Goal: Task Accomplishment & Management: Complete application form

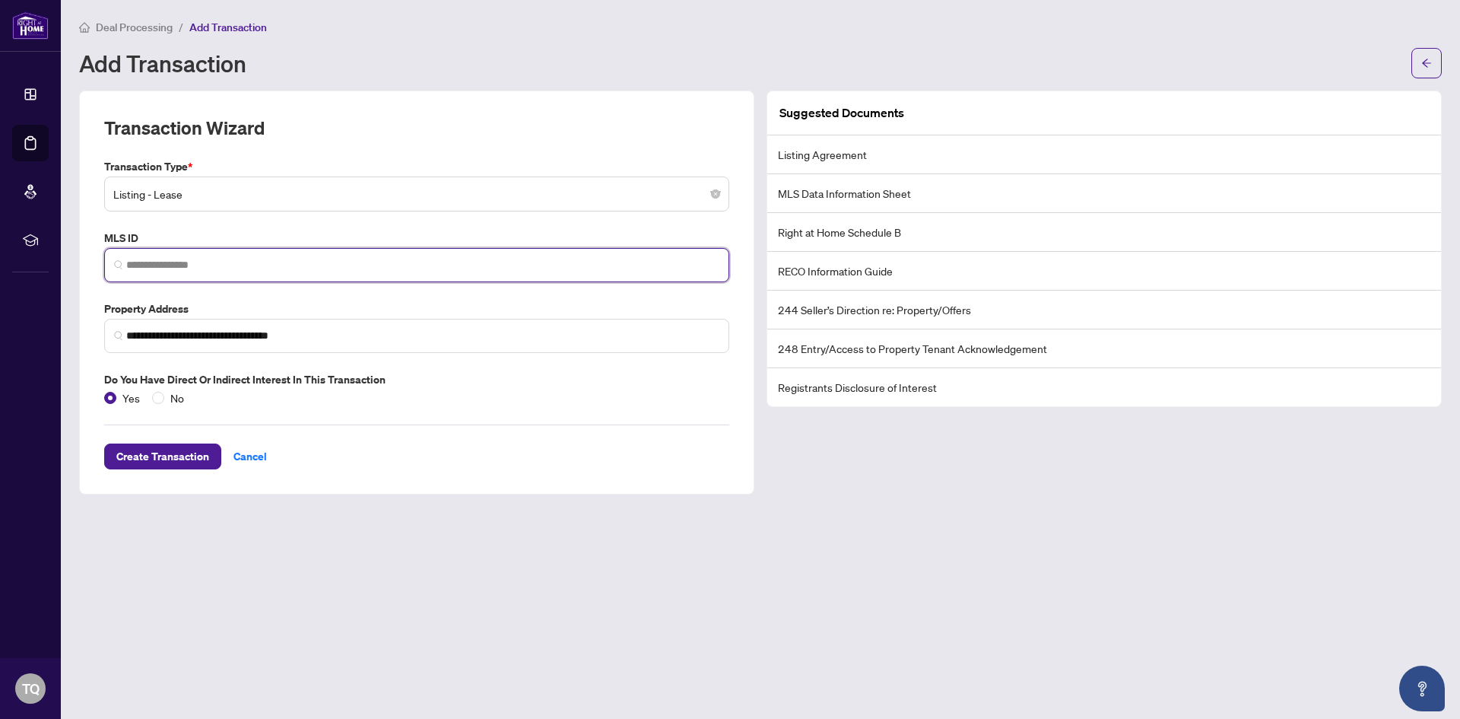
click at [278, 266] on input "search" at bounding box center [422, 265] width 593 height 16
type input "*********"
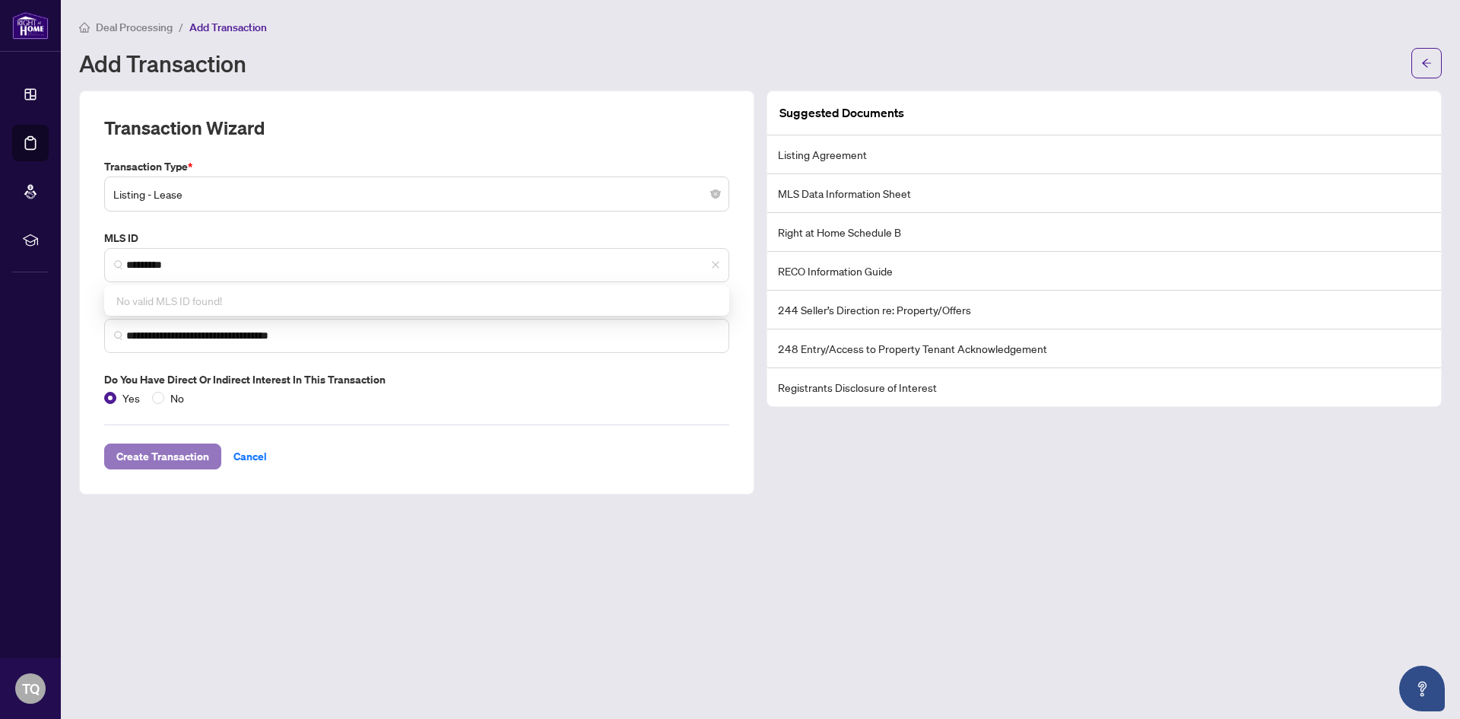
click at [170, 452] on span "Create Transaction" at bounding box center [162, 456] width 93 height 24
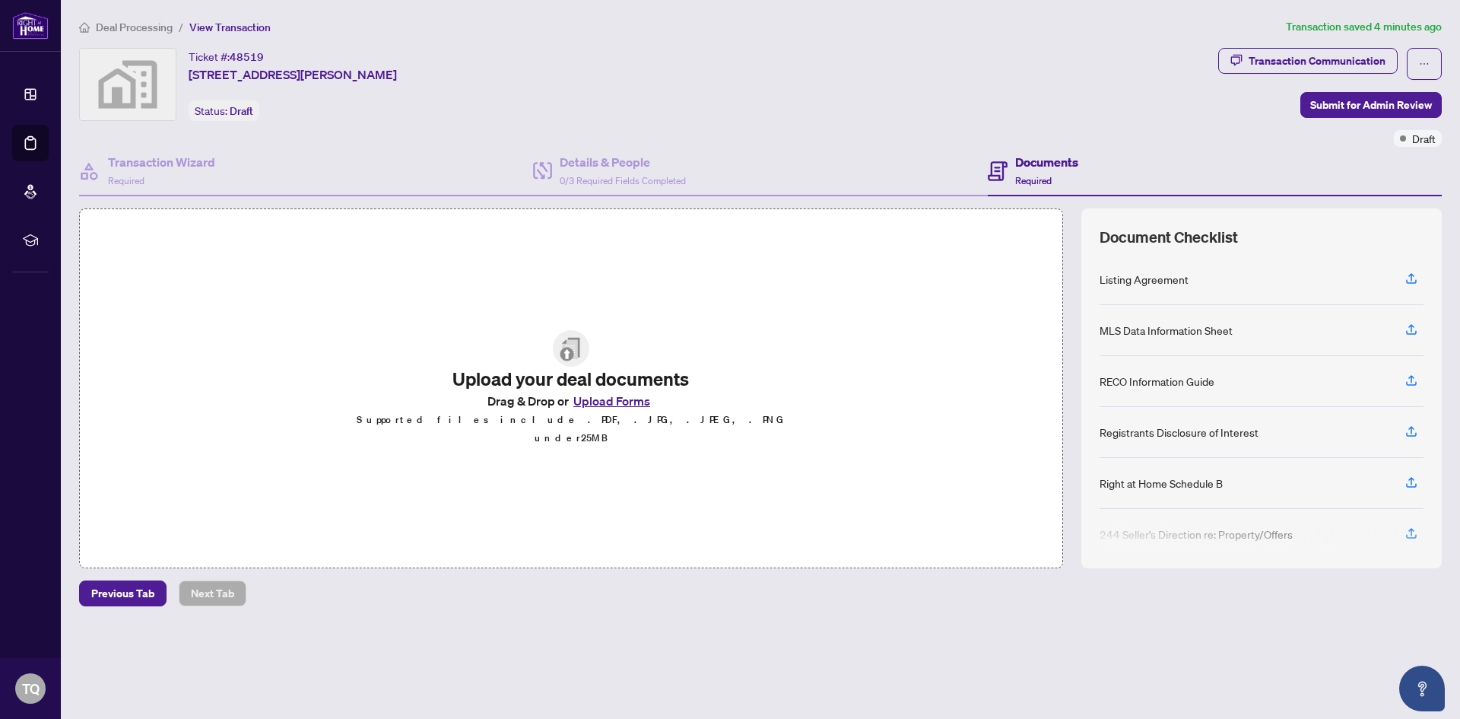
click at [613, 406] on button "Upload Forms" at bounding box center [612, 401] width 86 height 20
click at [592, 408] on button "Upload Forms" at bounding box center [612, 401] width 86 height 20
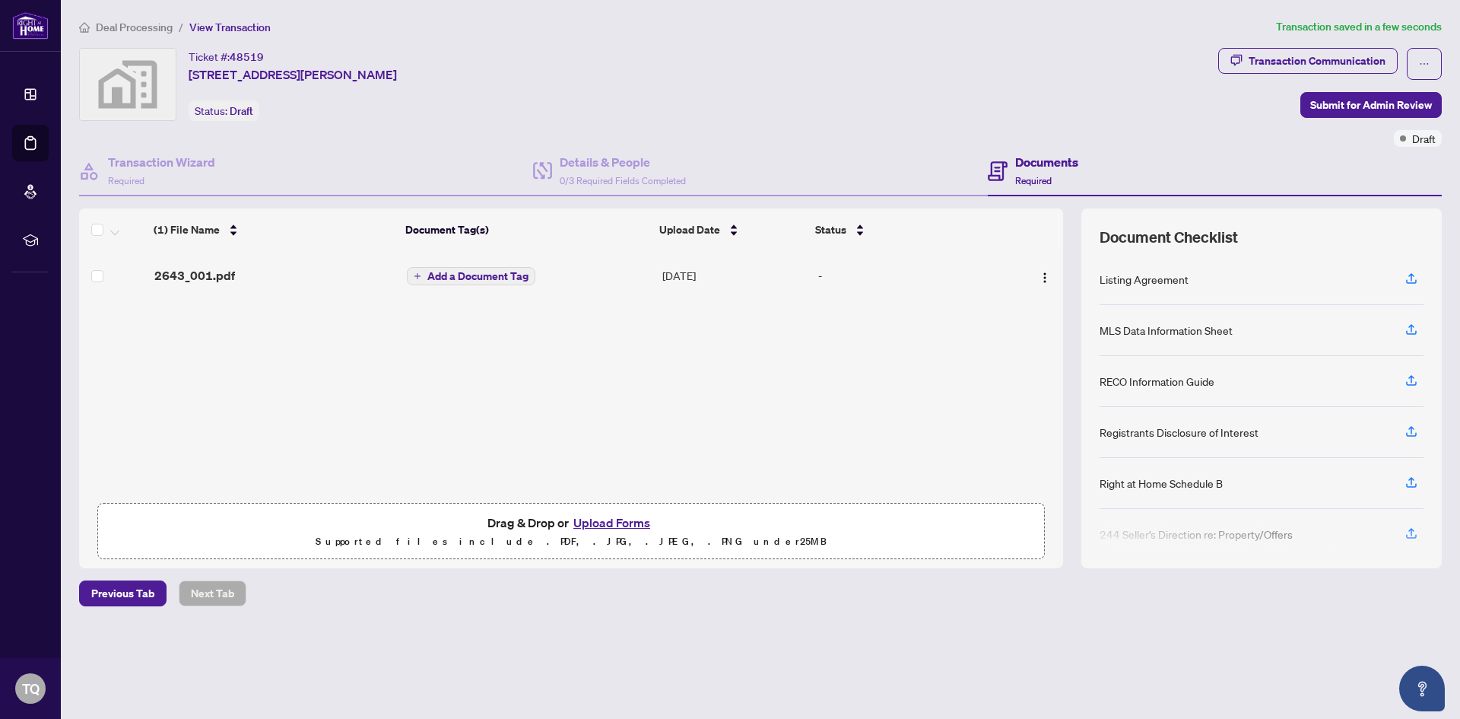
click at [614, 516] on button "Upload Forms" at bounding box center [612, 523] width 86 height 20
click at [107, 592] on span "Previous Tab" at bounding box center [122, 593] width 63 height 24
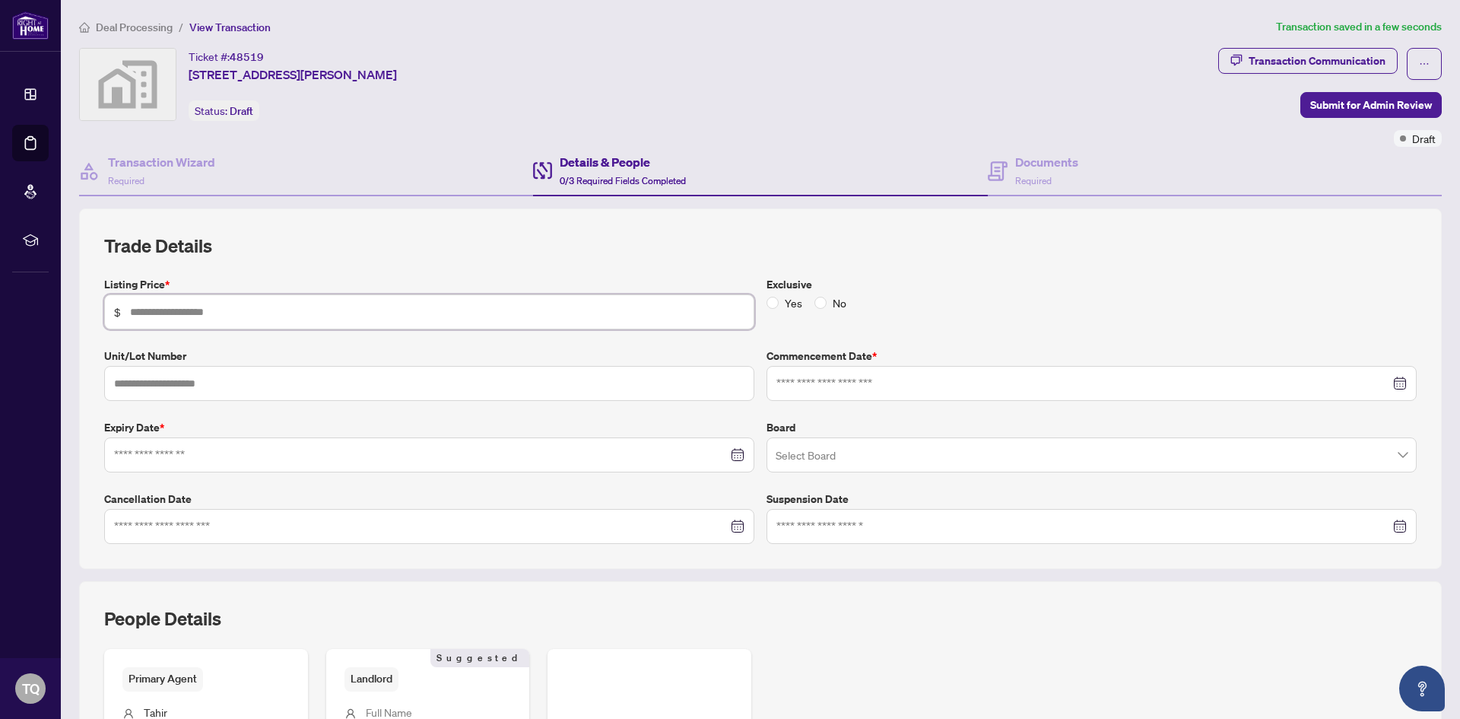
click at [357, 308] on input "text" at bounding box center [437, 311] width 614 height 17
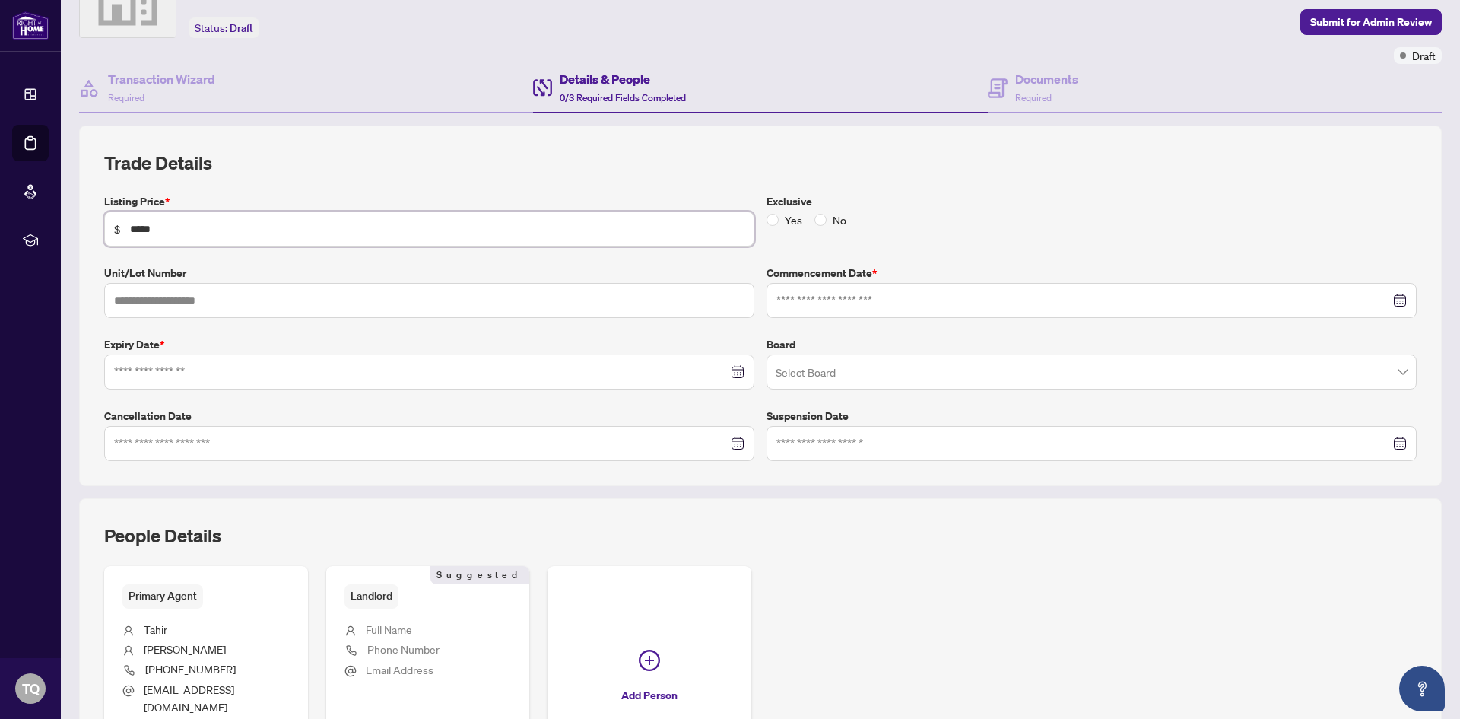
scroll to position [85, 0]
type input "*****"
click at [932, 297] on input at bounding box center [1083, 298] width 614 height 17
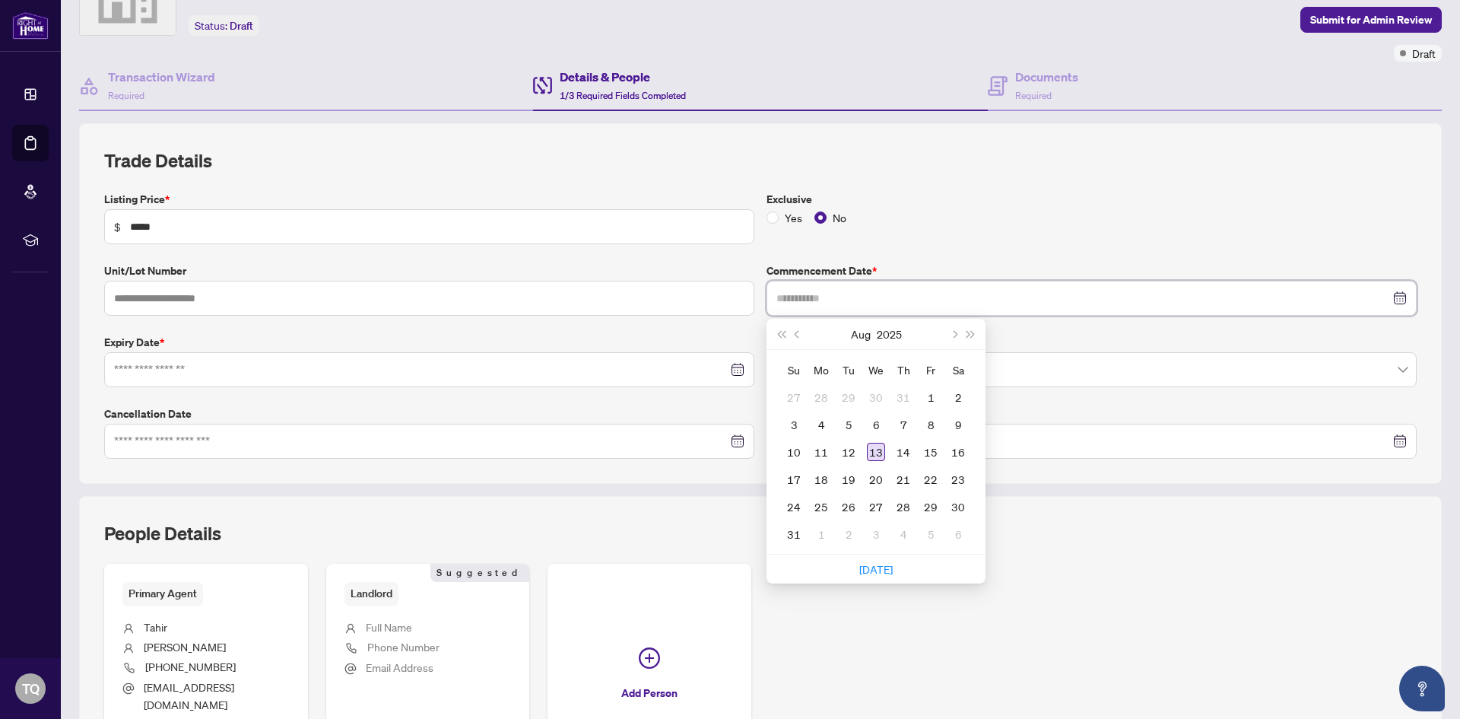
type input "**********"
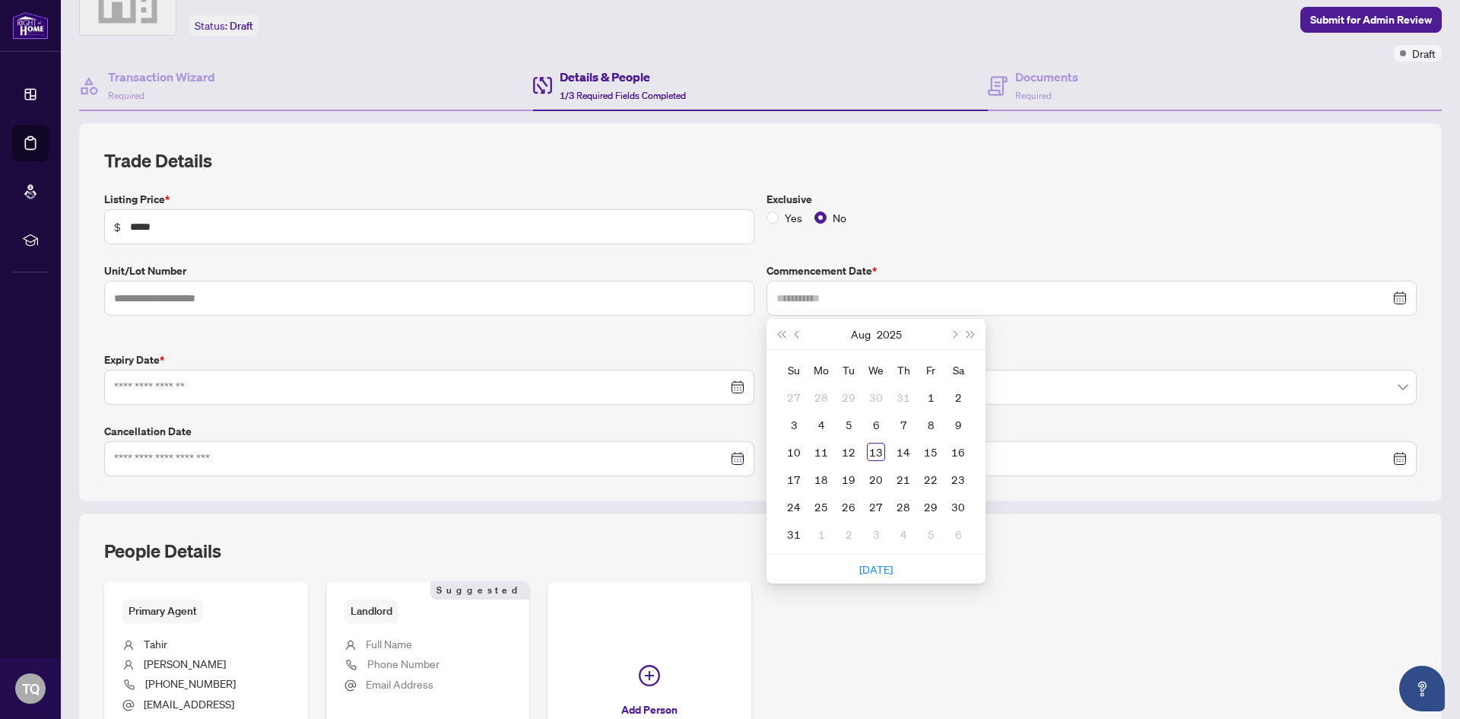
drag, startPoint x: 865, startPoint y: 443, endPoint x: 875, endPoint y: 437, distance: 12.0
click at [867, 443] on div "13" at bounding box center [876, 452] width 18 height 18
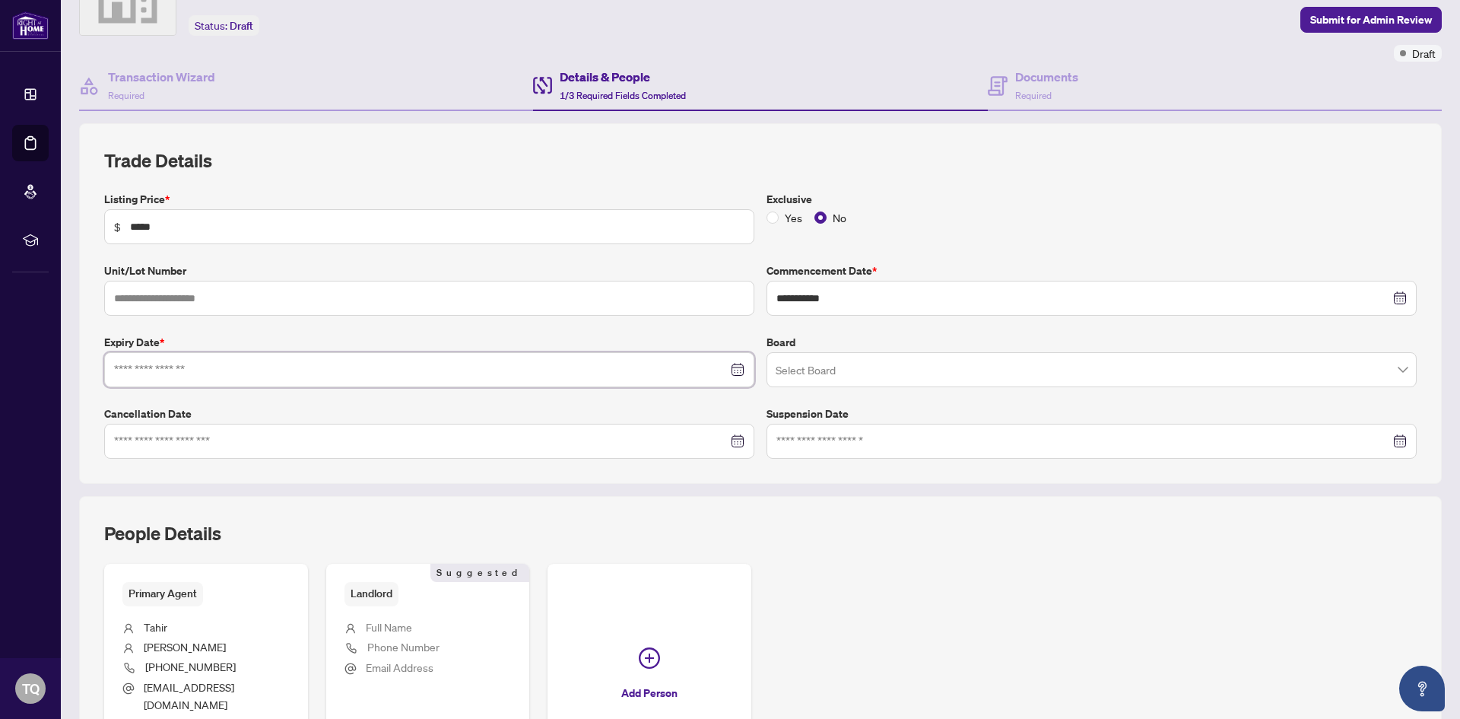
click at [249, 367] on input at bounding box center [421, 369] width 614 height 17
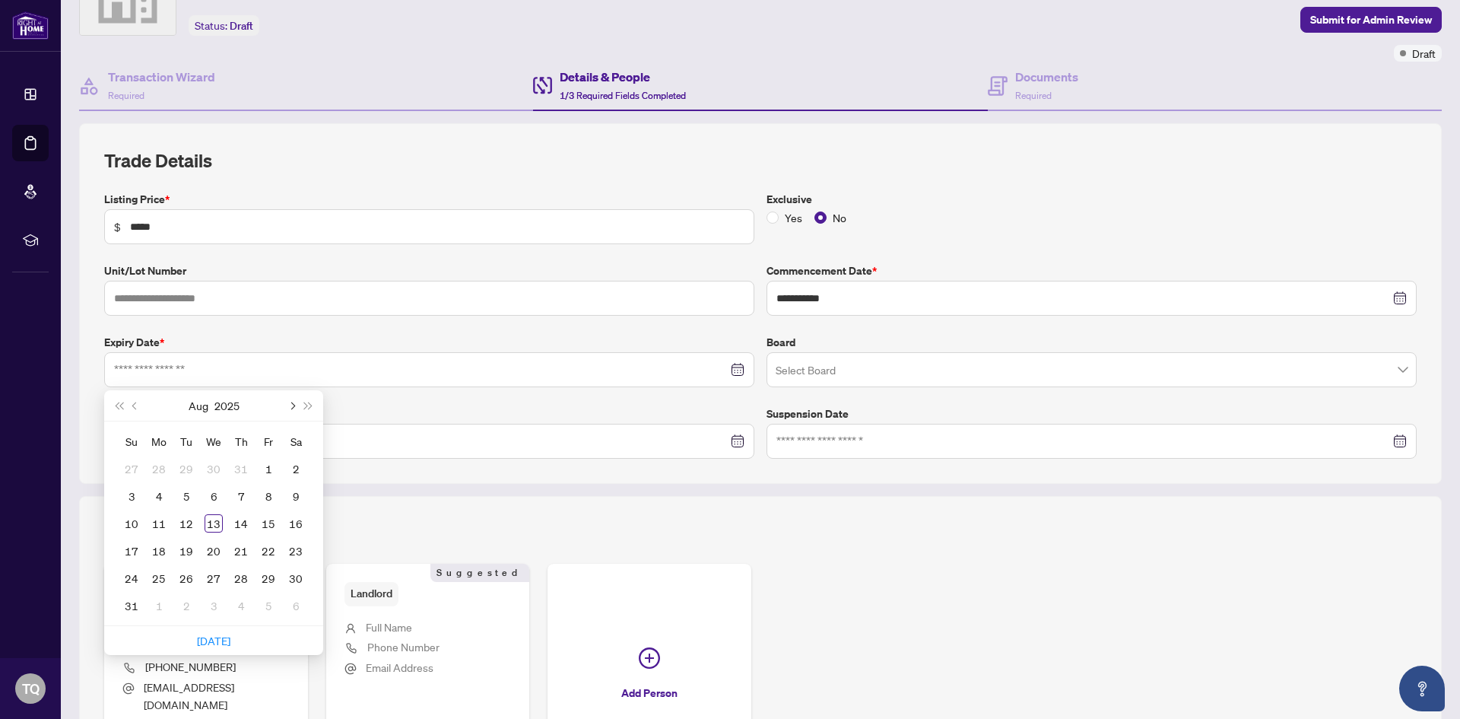
click at [294, 401] on button "Next month (PageDown)" at bounding box center [291, 405] width 17 height 30
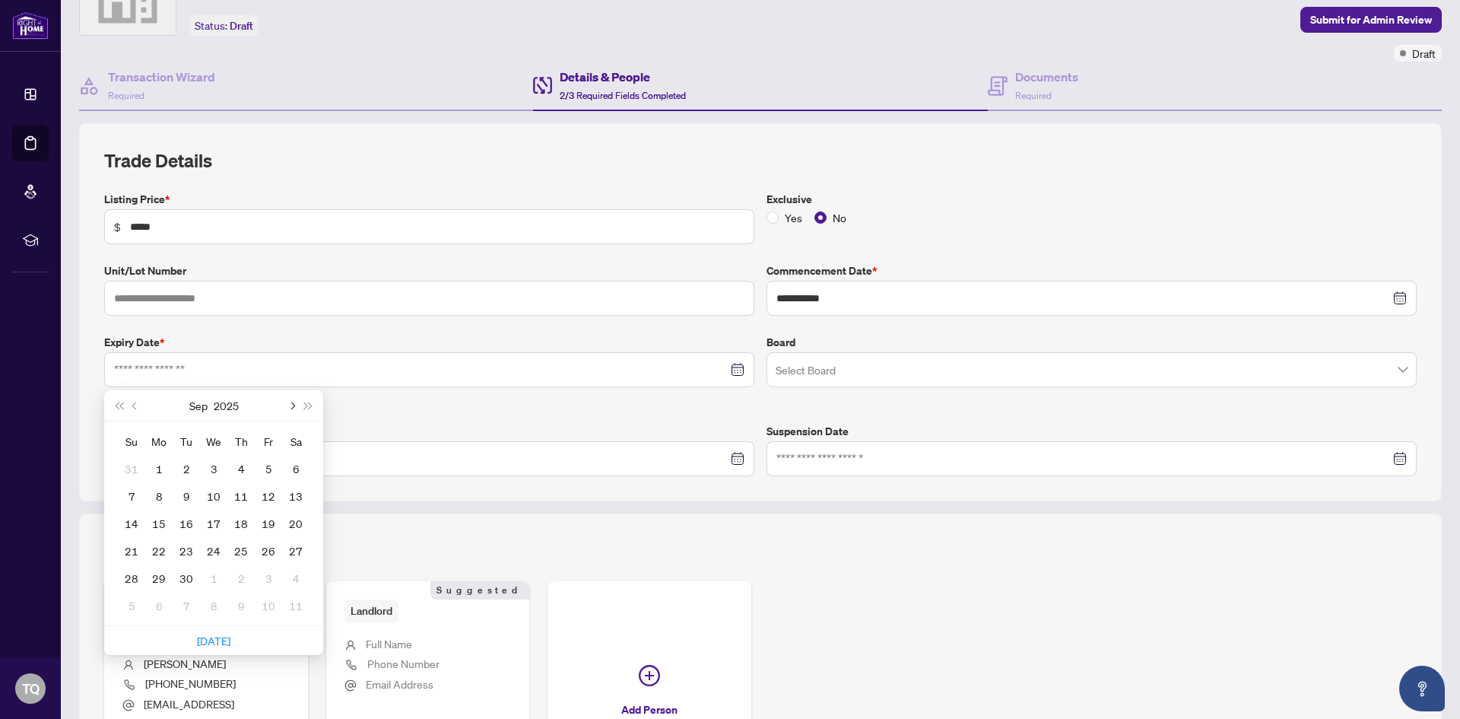
click at [297, 402] on button "Next month (PageDown)" at bounding box center [291, 405] width 17 height 30
type input "**********"
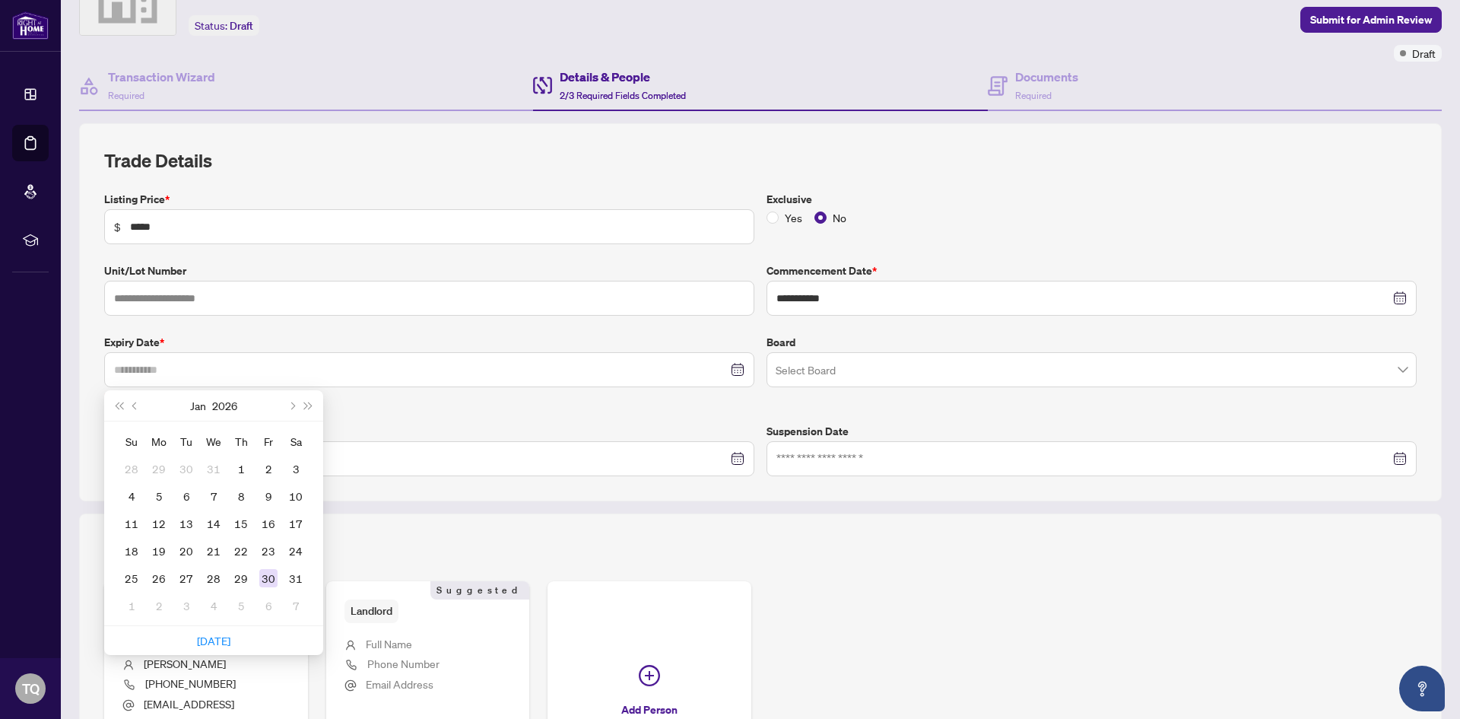
type input "**********"
click at [267, 581] on div "30" at bounding box center [268, 578] width 18 height 18
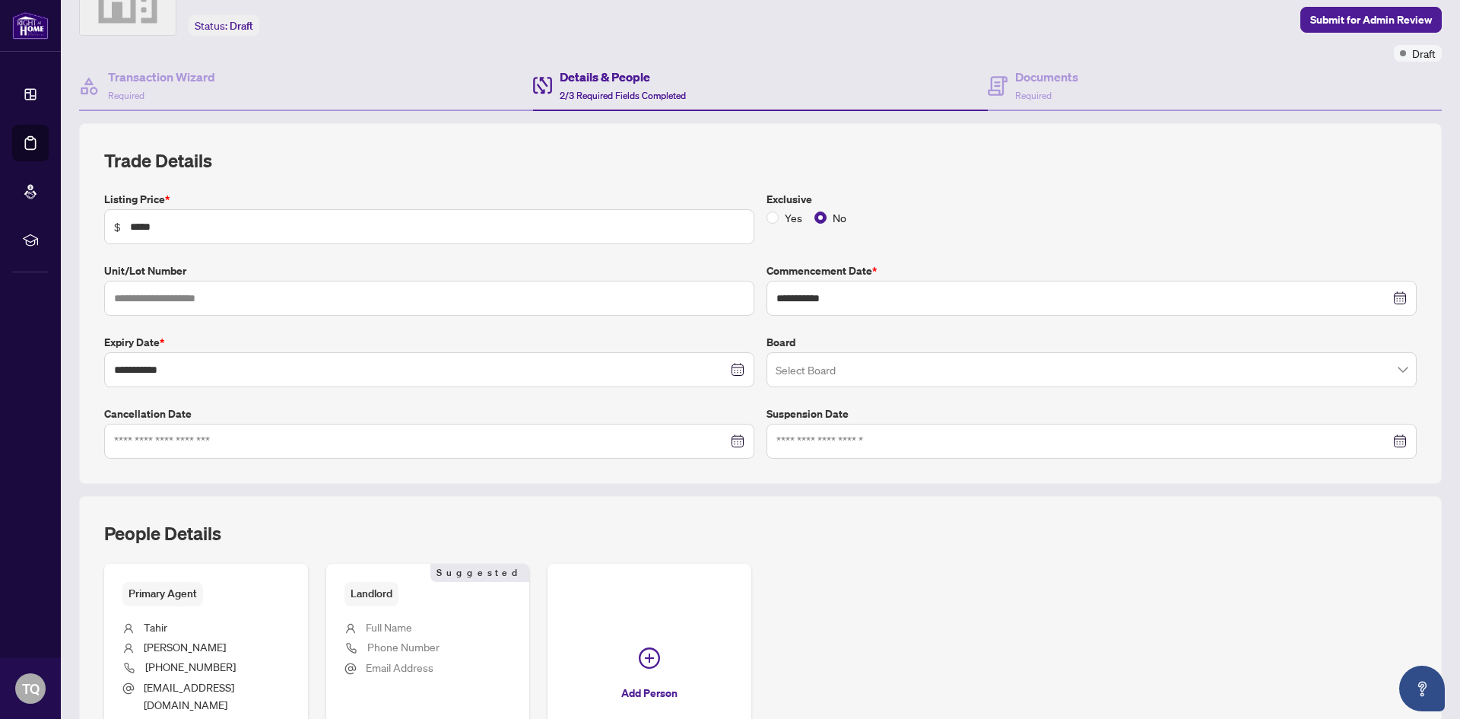
click at [737, 437] on div at bounding box center [429, 441] width 630 height 17
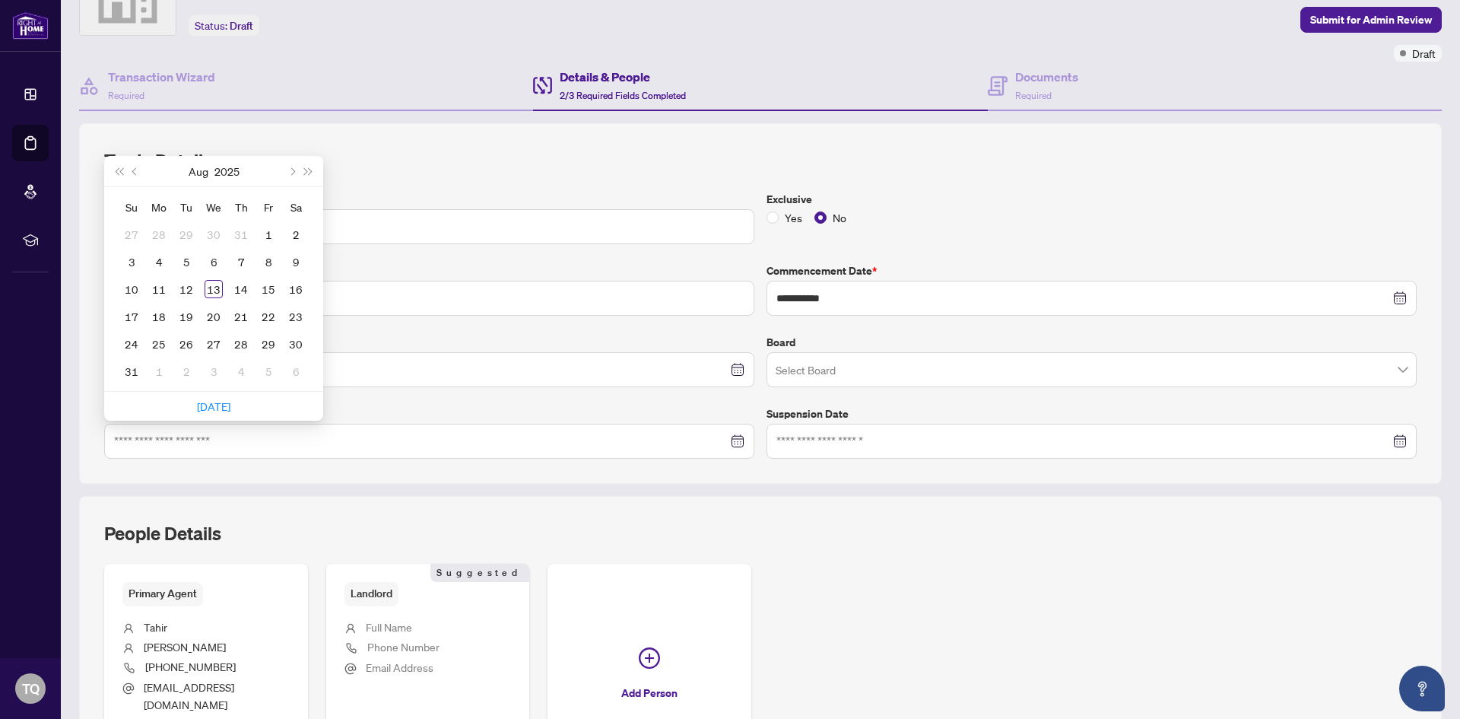
click at [802, 560] on div "People Details" at bounding box center [760, 542] width 1313 height 43
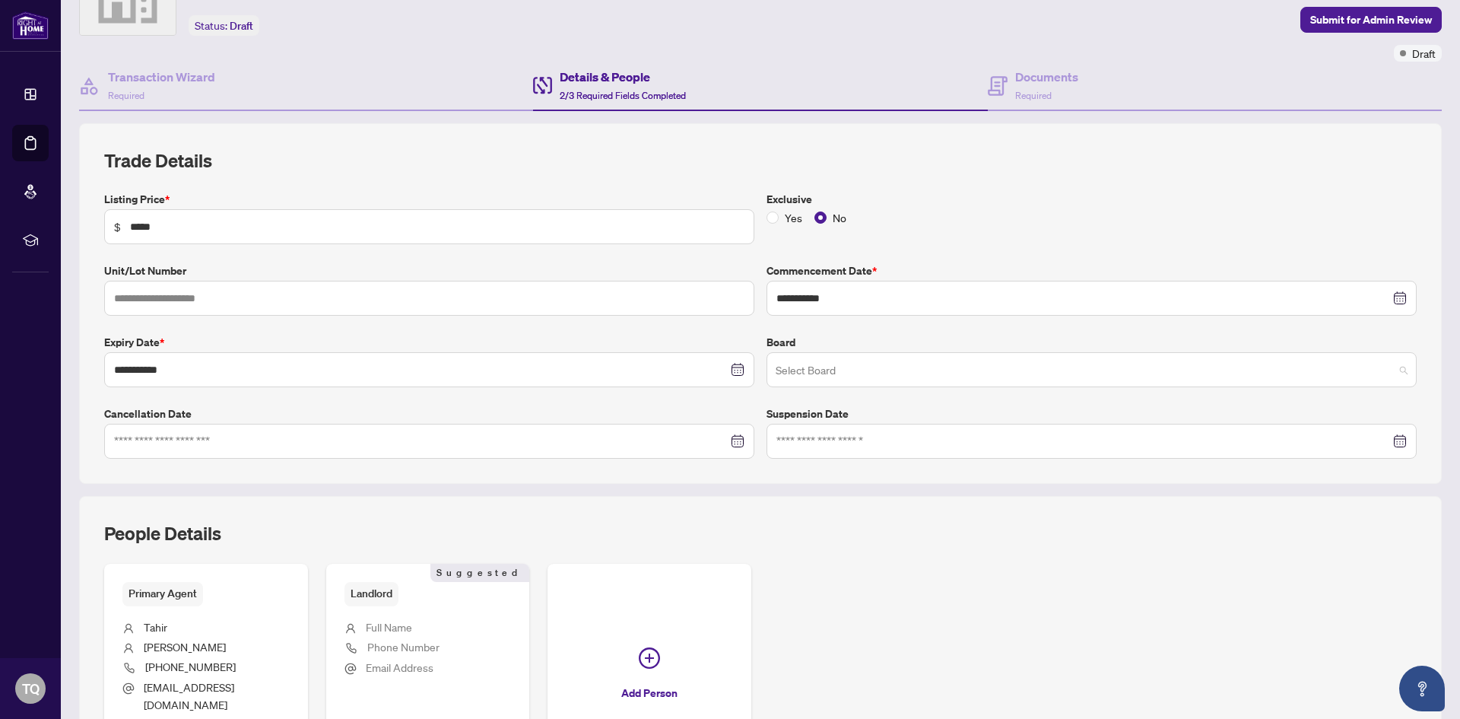
click at [1393, 371] on span at bounding box center [1092, 369] width 632 height 29
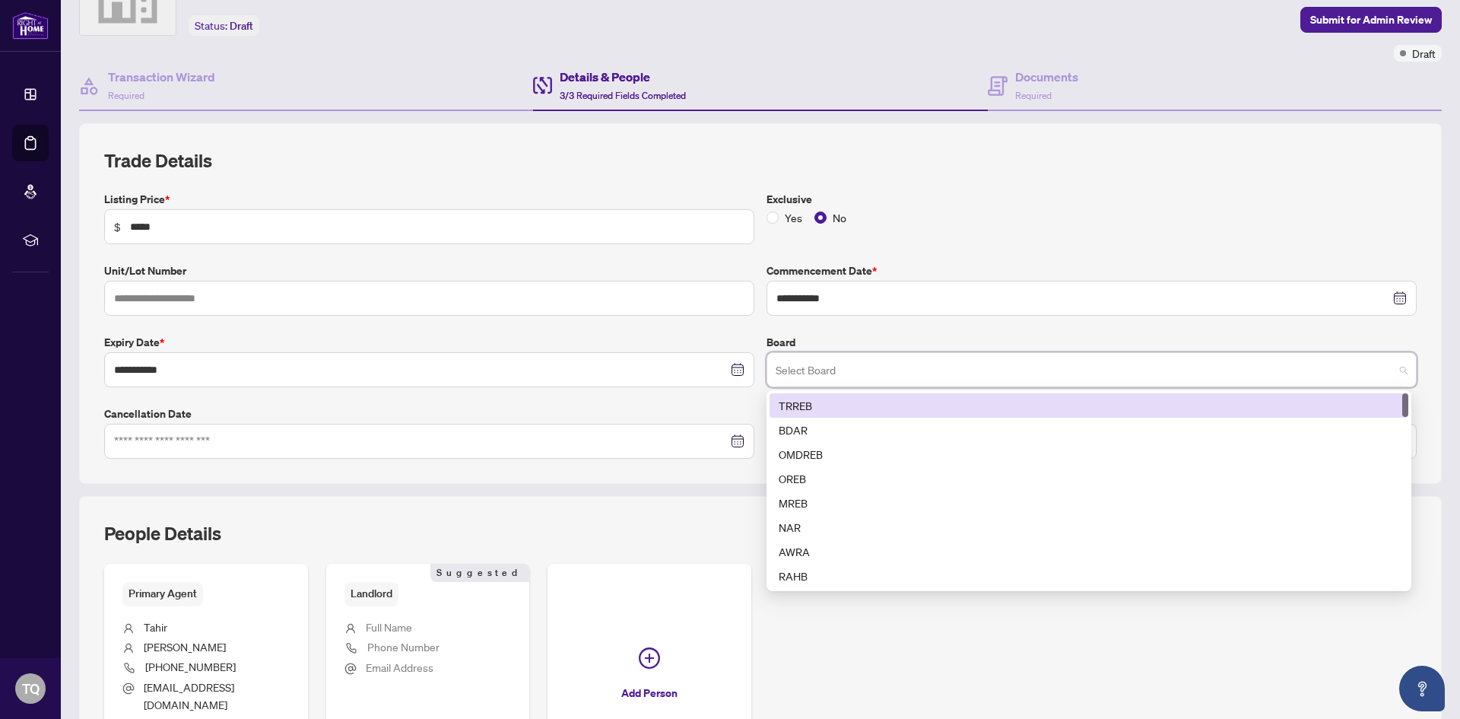
click at [806, 403] on div "TRREB" at bounding box center [1089, 405] width 621 height 17
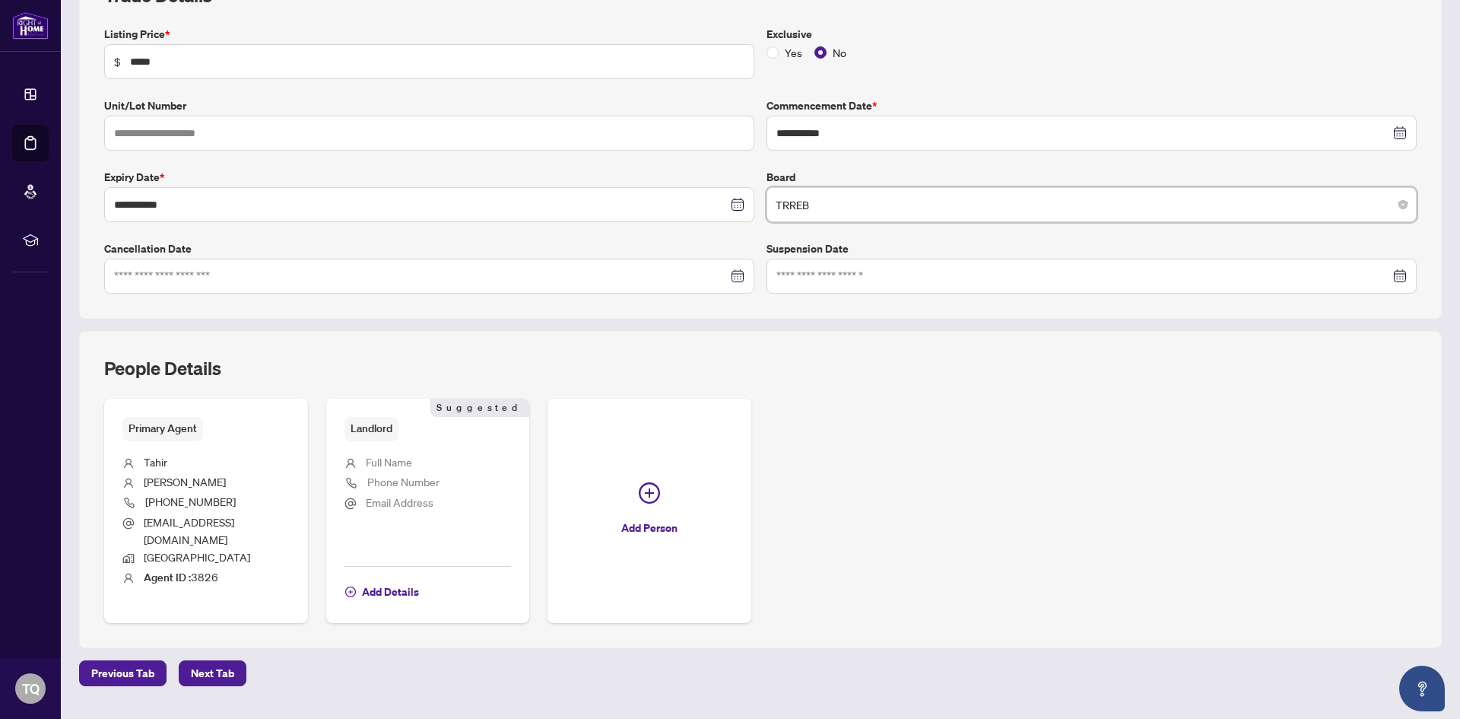
scroll to position [256, 0]
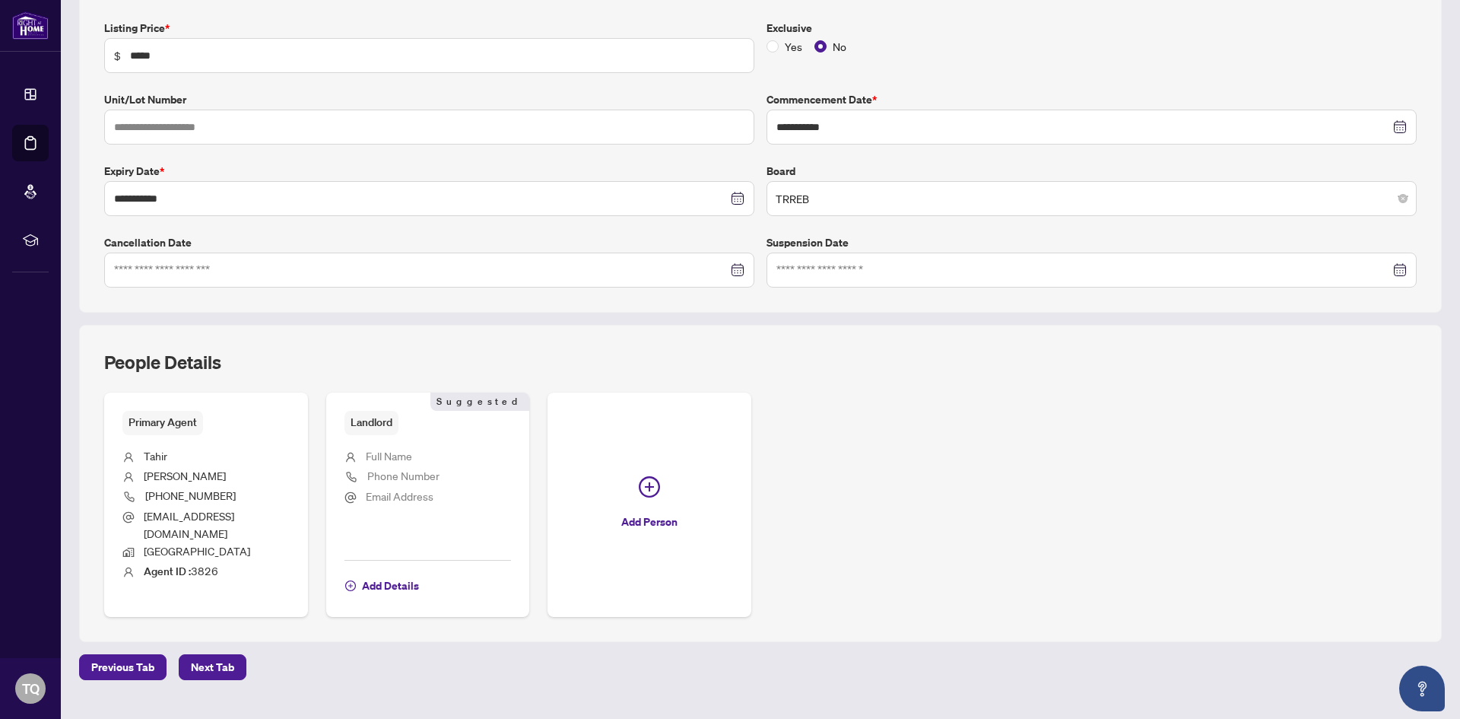
click at [376, 460] on span "Full Name" at bounding box center [389, 456] width 46 height 14
click at [407, 573] on span "Add Details" at bounding box center [390, 585] width 57 height 24
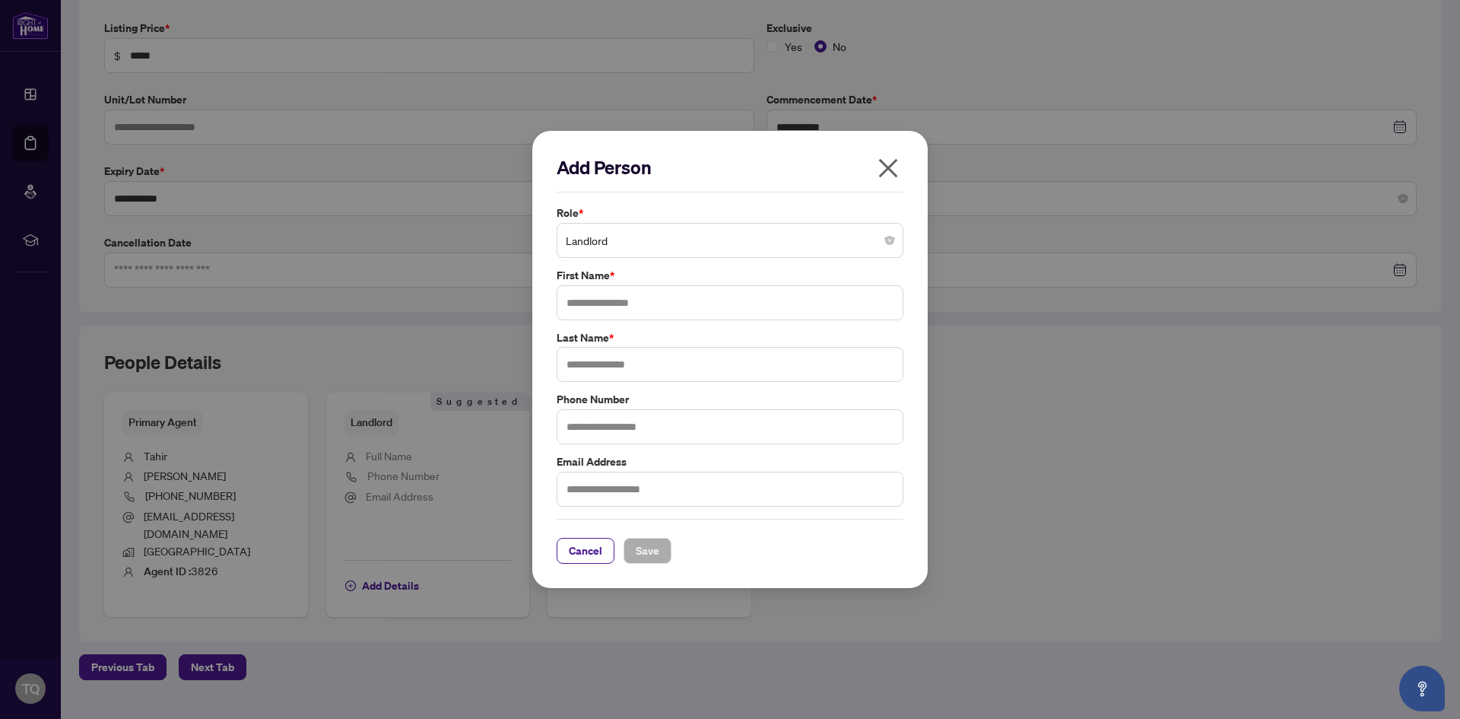
click at [891, 176] on icon "close" at bounding box center [888, 168] width 24 height 24
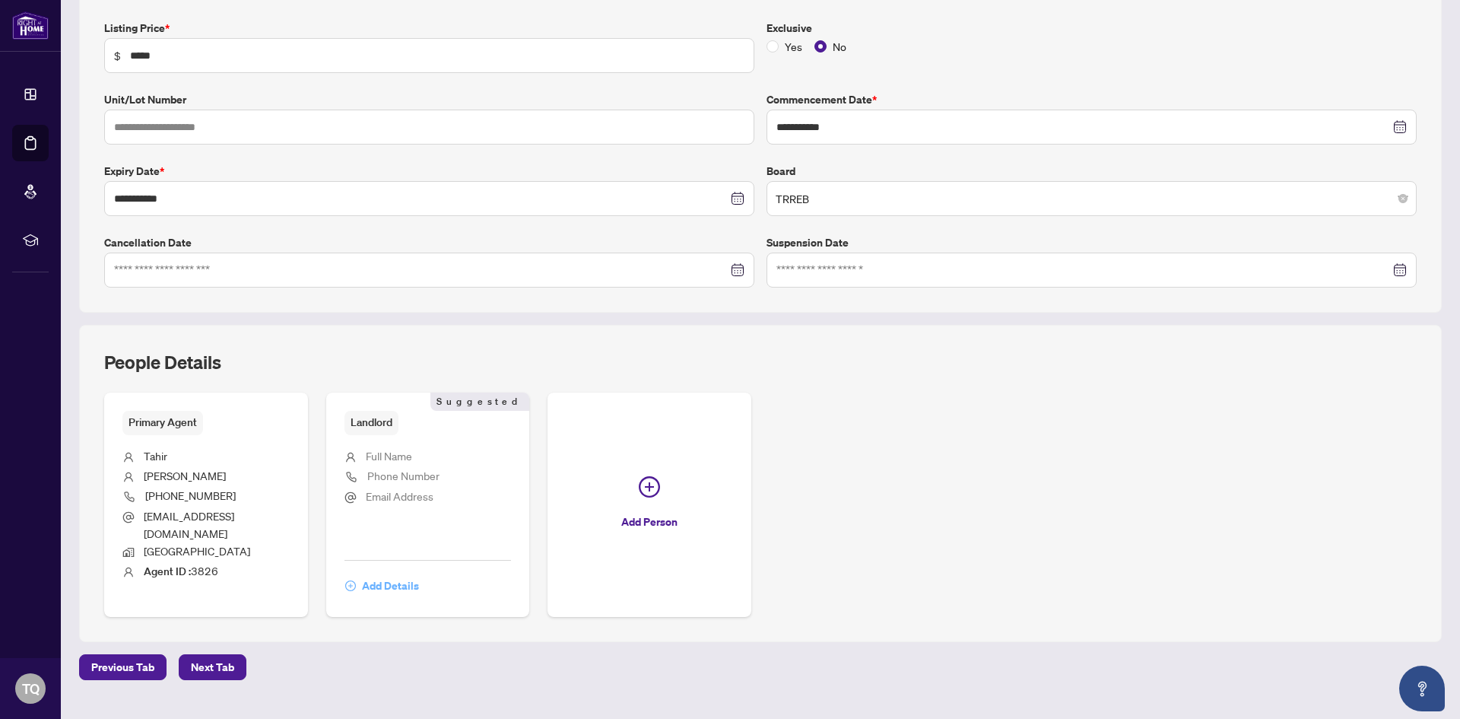
click at [399, 573] on span "Add Details" at bounding box center [390, 585] width 57 height 24
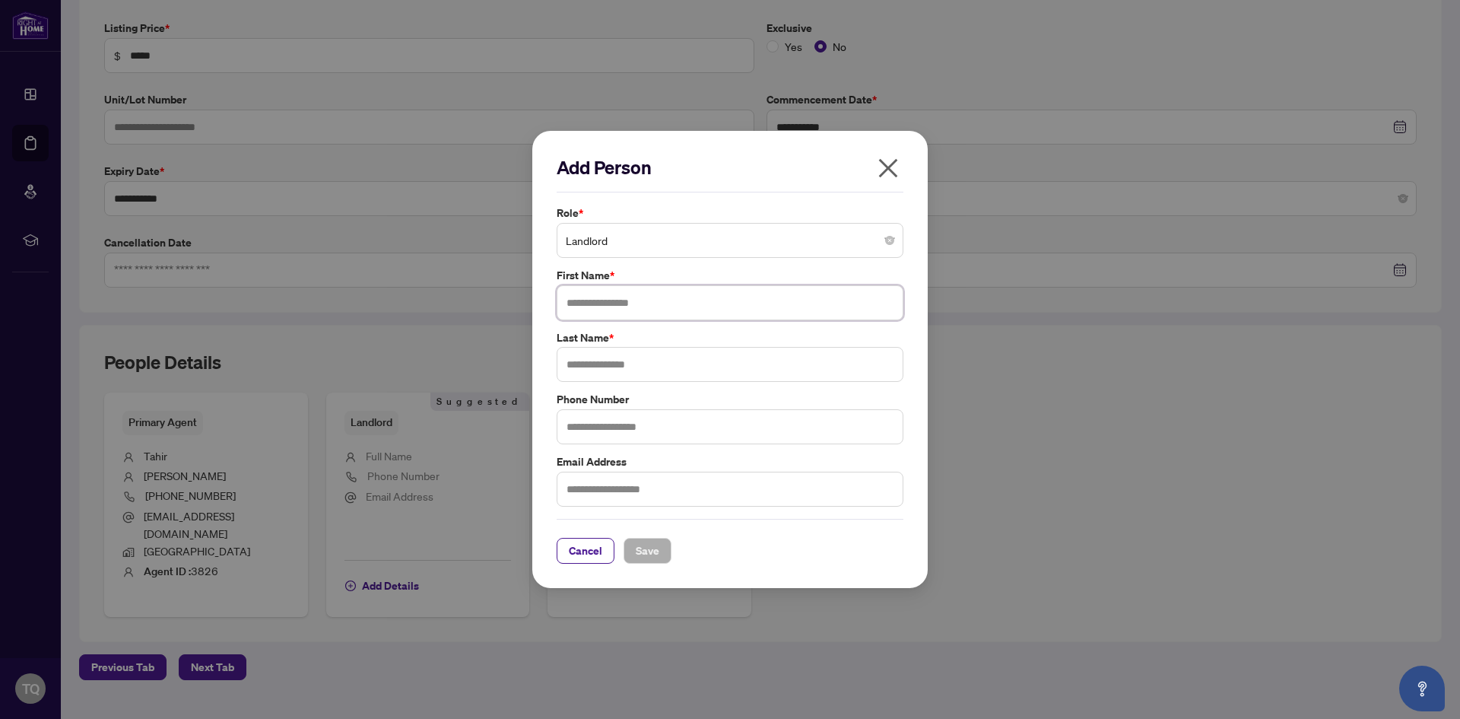
click at [713, 308] on input "text" at bounding box center [730, 302] width 347 height 35
type input "*****"
click at [672, 357] on input "text" at bounding box center [730, 364] width 347 height 35
type input "*******"
click at [590, 554] on span "Cancel" at bounding box center [585, 550] width 33 height 24
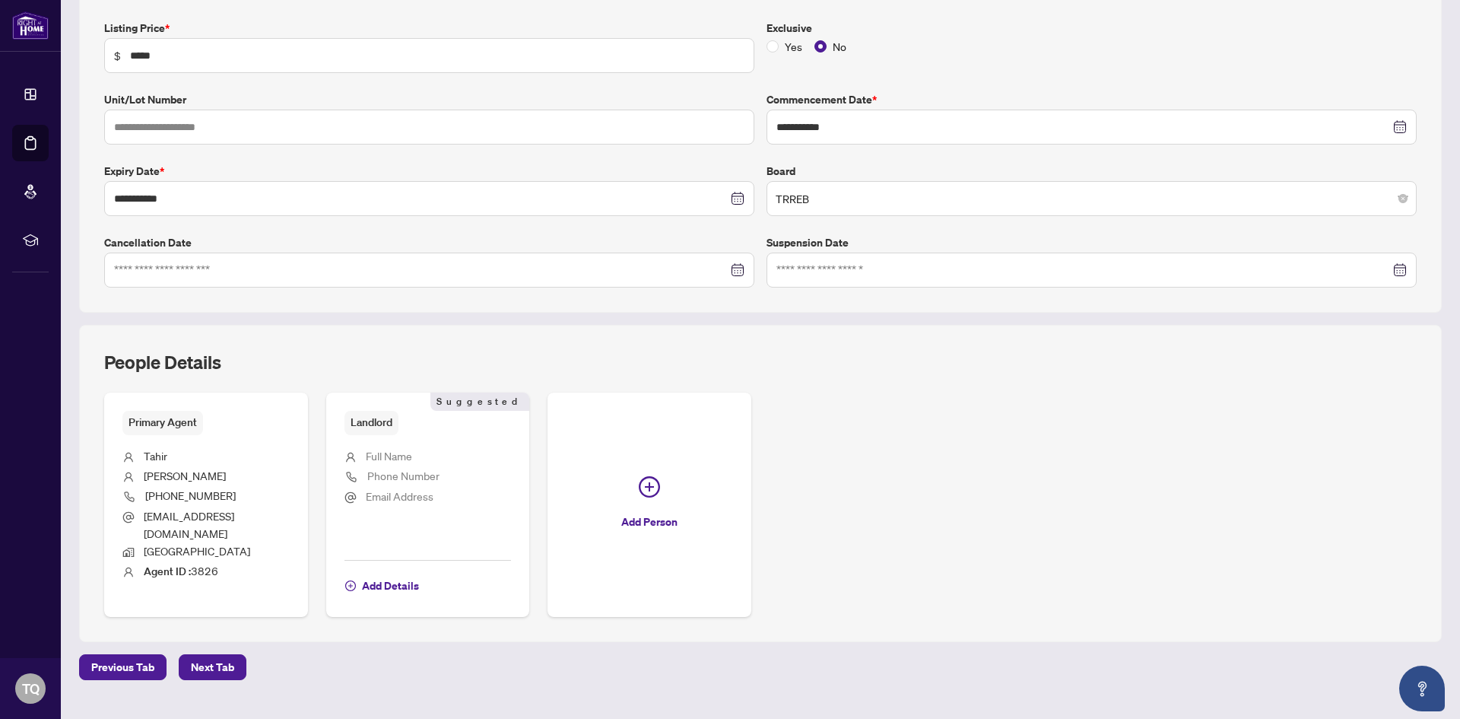
scroll to position [273, 0]
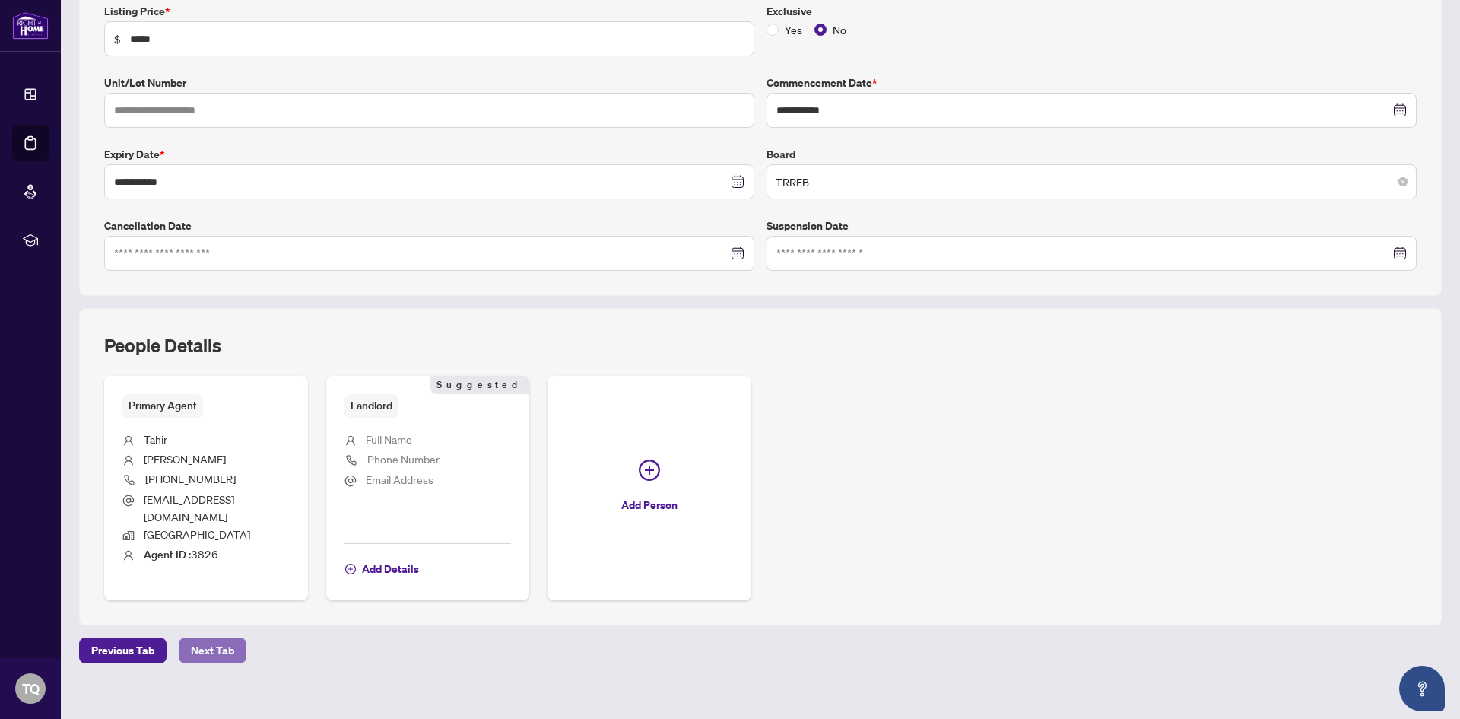
click at [211, 638] on span "Next Tab" at bounding box center [212, 650] width 43 height 24
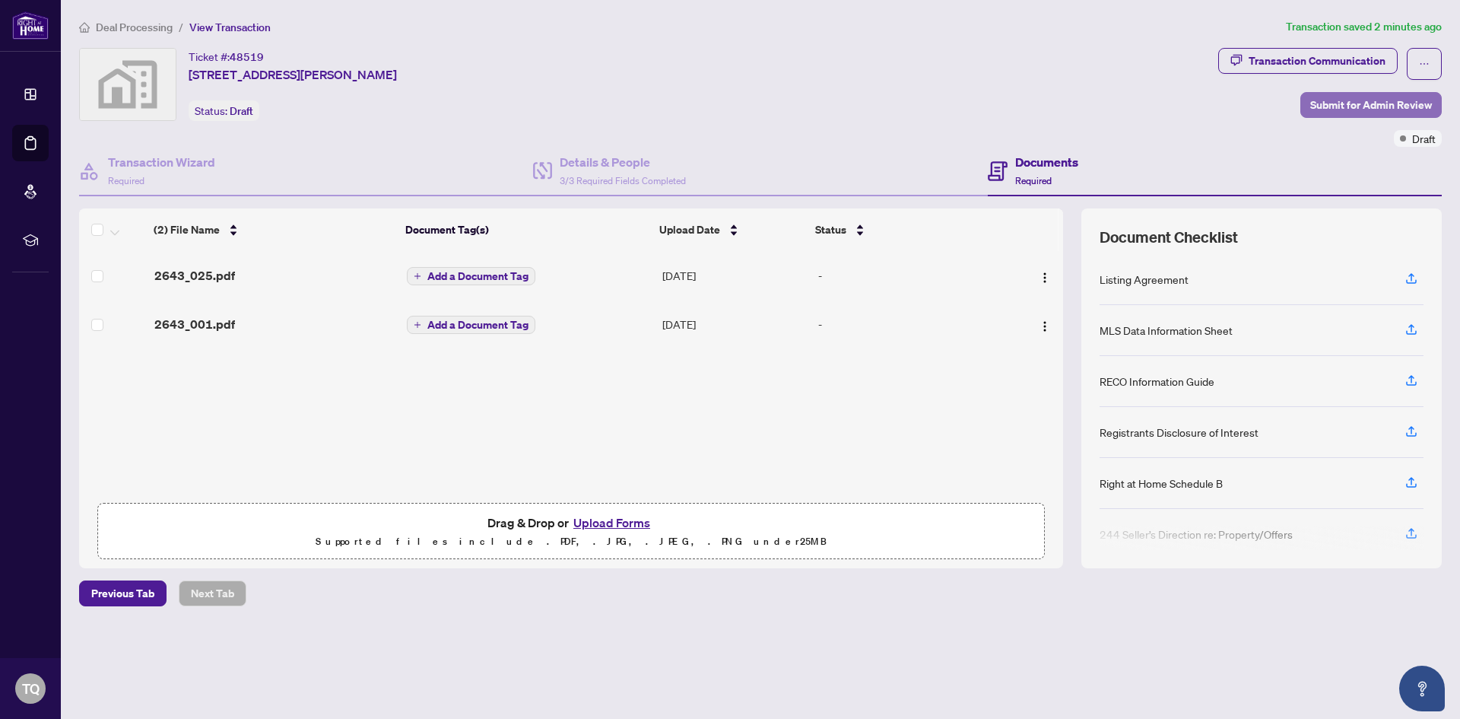
click at [1357, 104] on span "Submit for Admin Review" at bounding box center [1371, 105] width 122 height 24
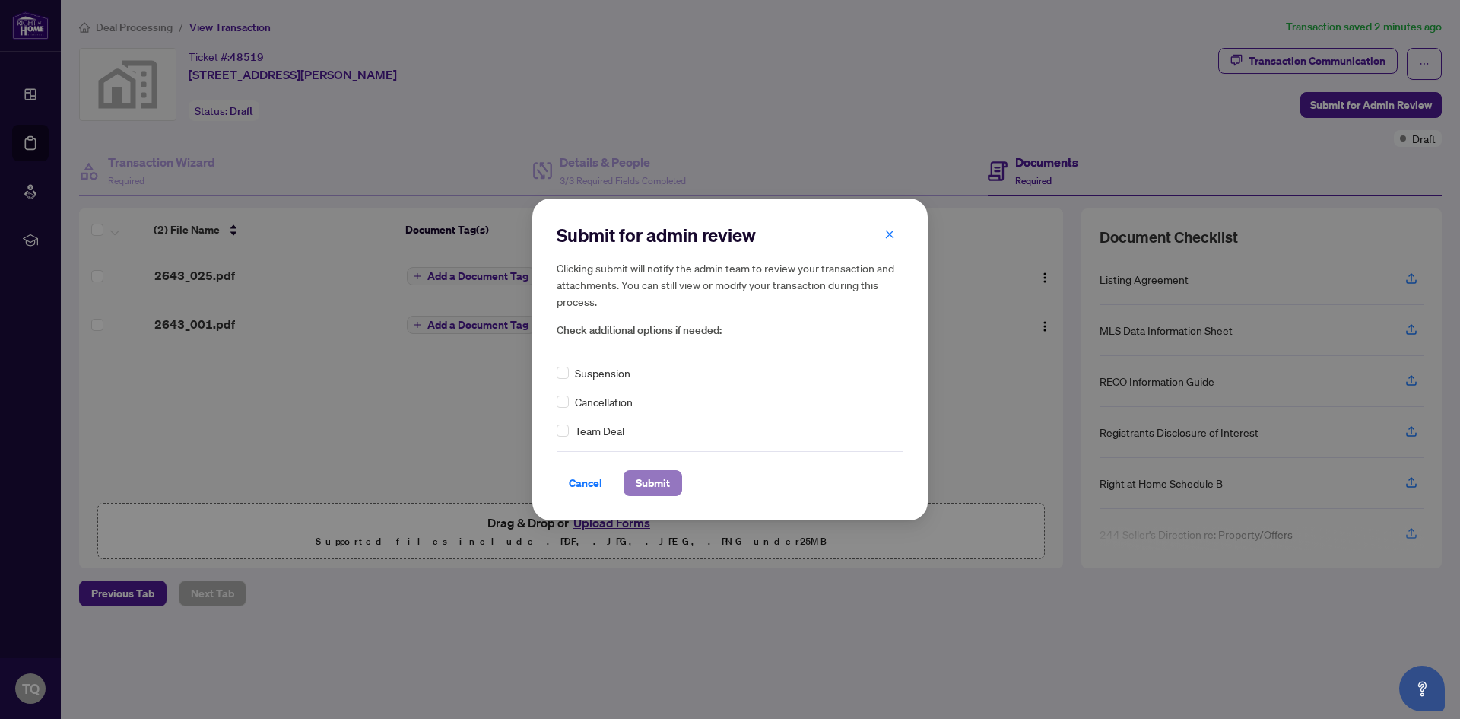
click at [652, 484] on span "Submit" at bounding box center [653, 483] width 34 height 24
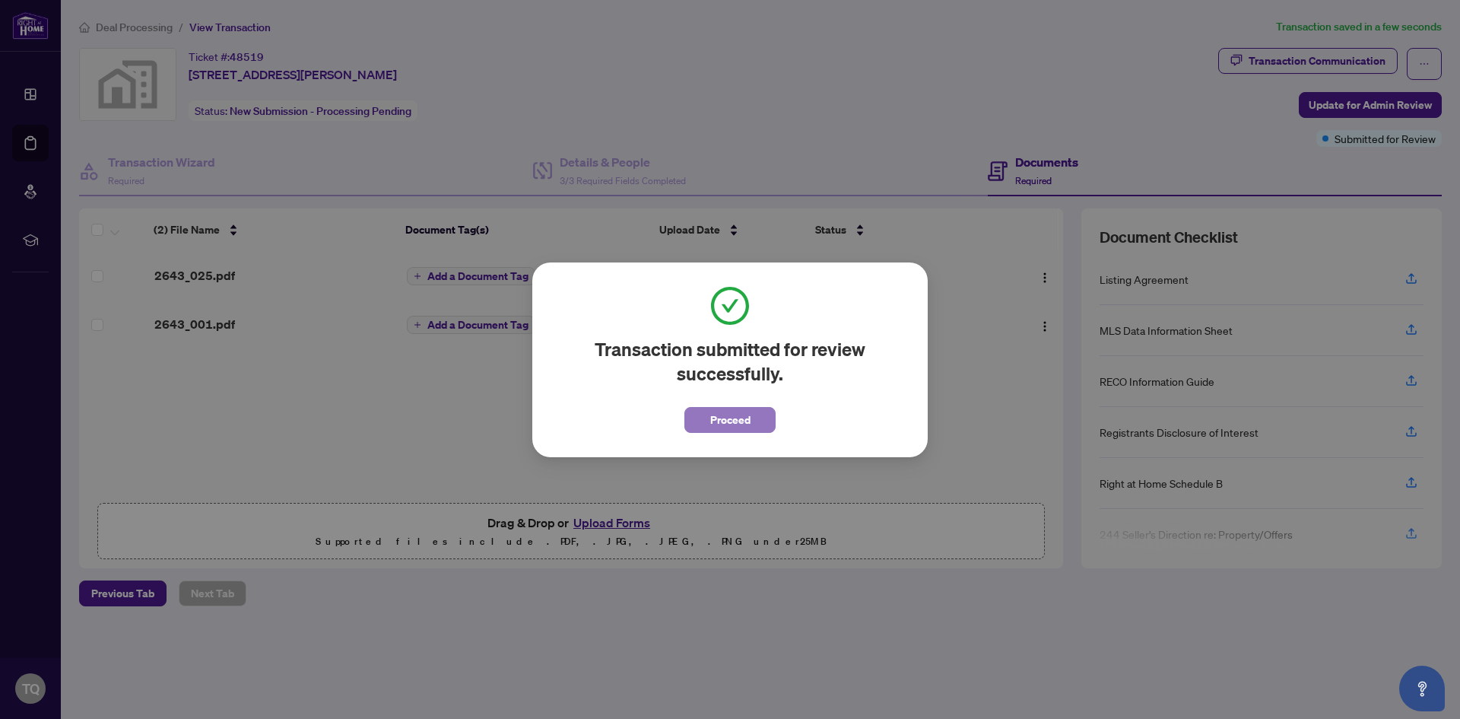
click at [747, 421] on span "Proceed" at bounding box center [730, 420] width 40 height 24
